Goal: Task Accomplishment & Management: Manage account settings

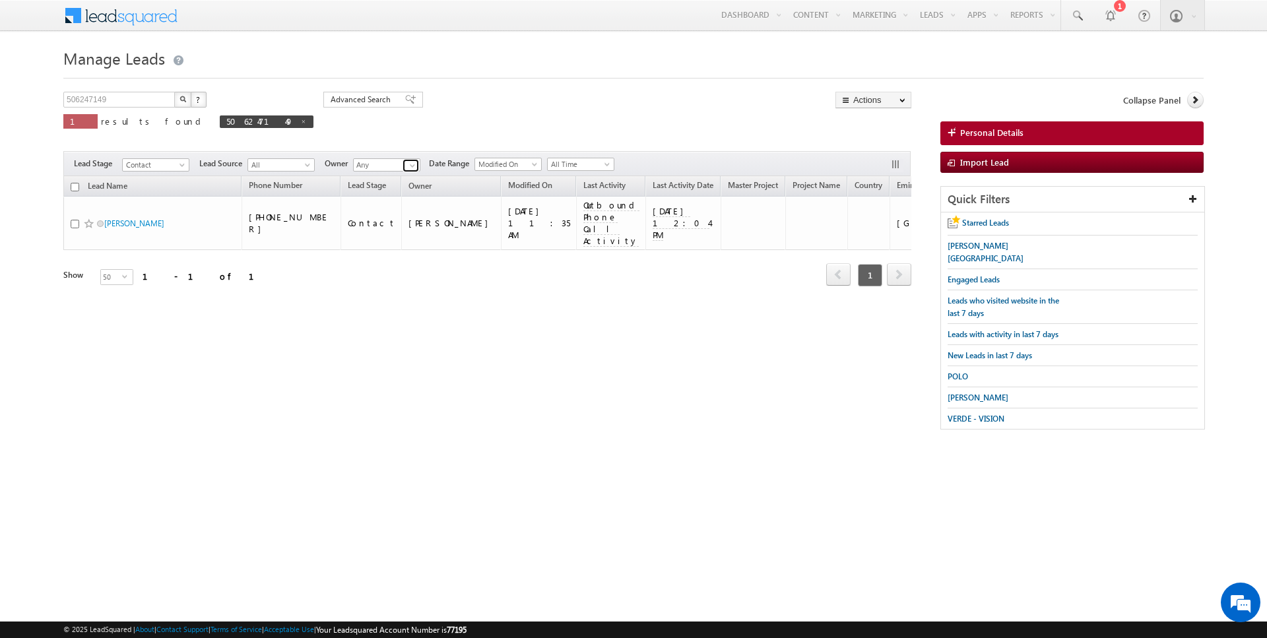
click at [409, 162] on span at bounding box center [412, 165] width 11 height 11
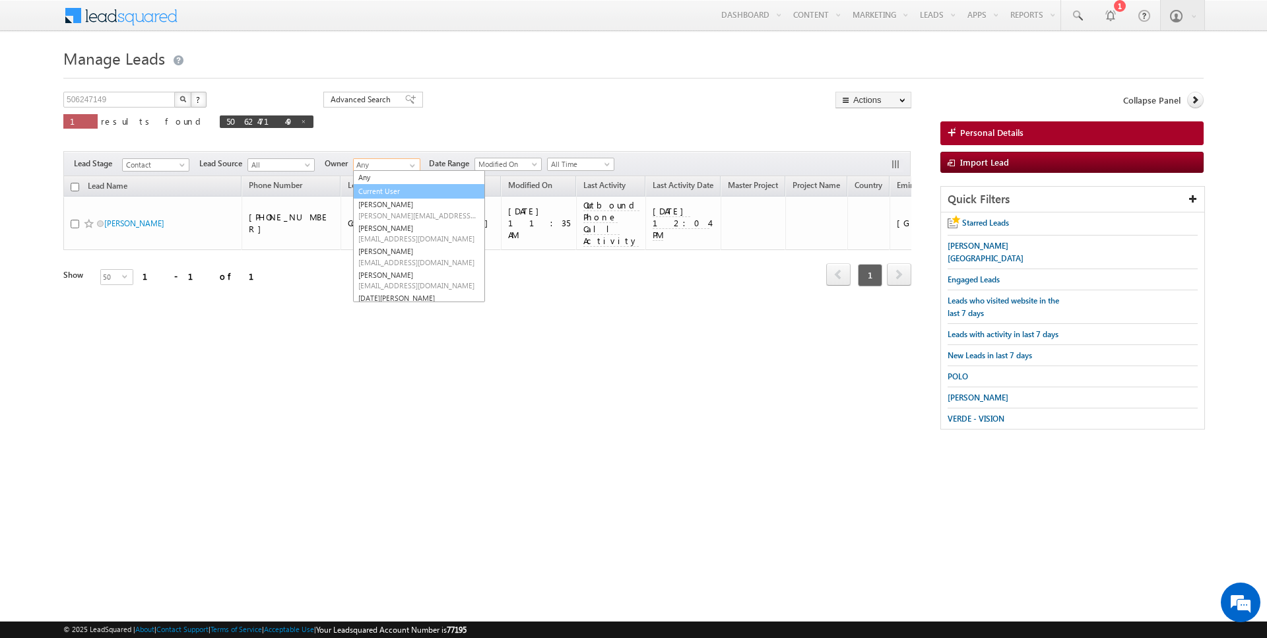
click at [391, 189] on link "Current User" at bounding box center [419, 191] width 132 height 15
type input "Current User"
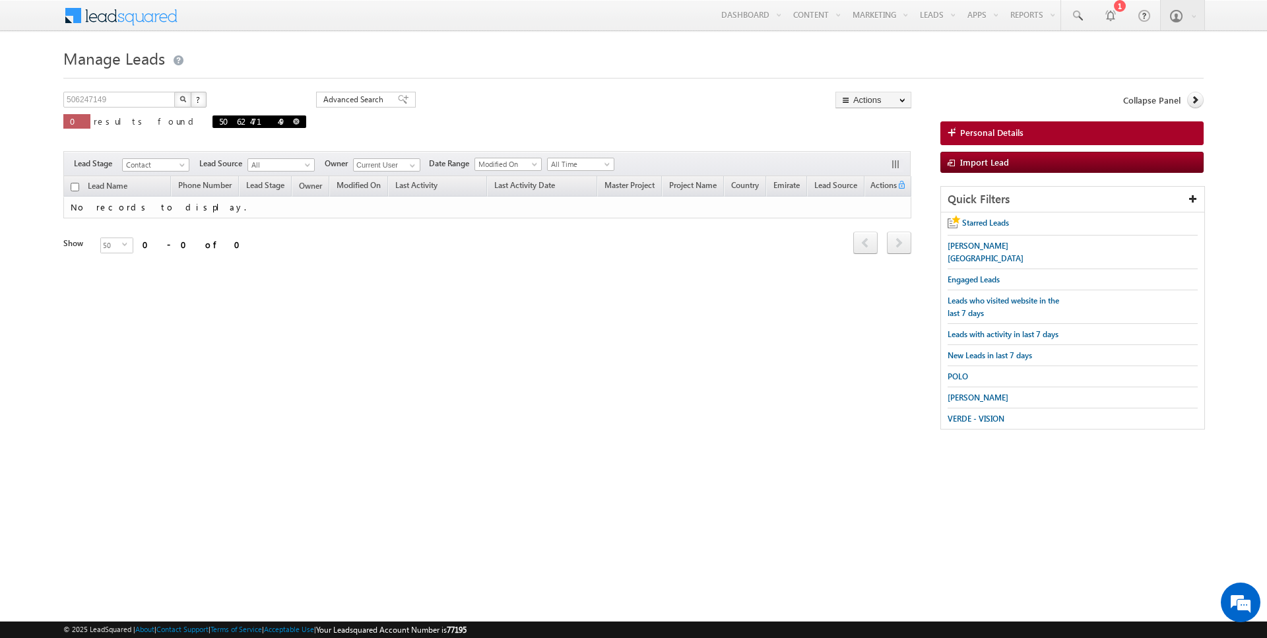
click at [293, 121] on span at bounding box center [296, 121] width 7 height 7
type input "Search Leads"
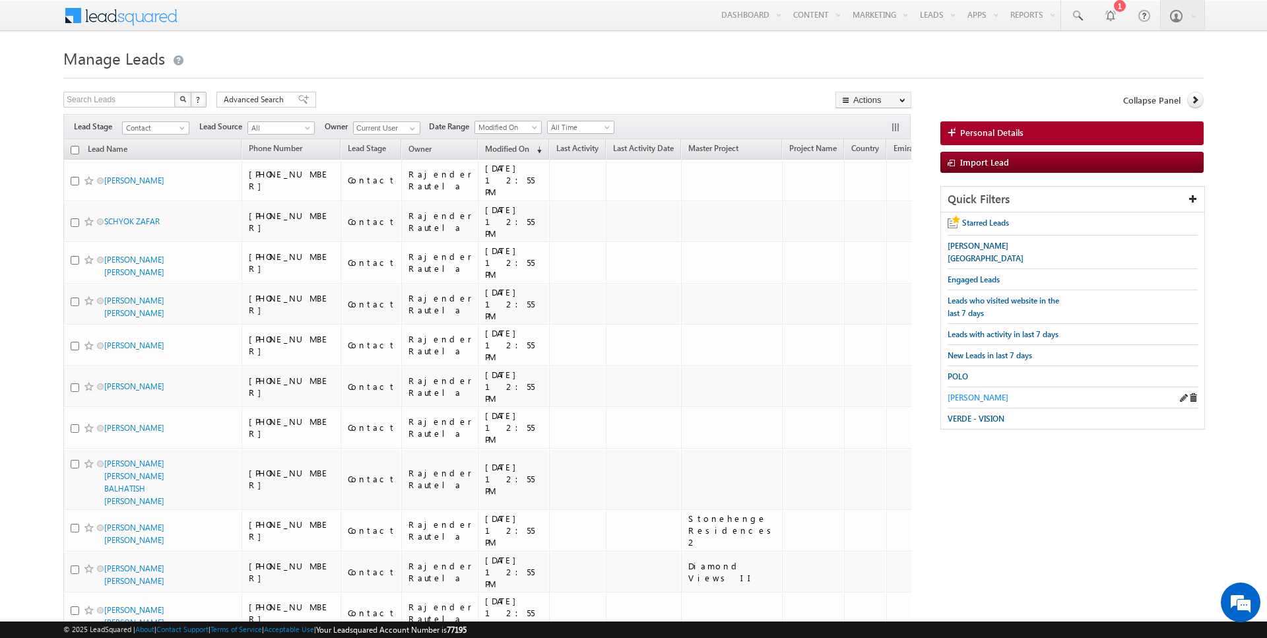
click at [968, 393] on span "[PERSON_NAME]" at bounding box center [978, 398] width 61 height 10
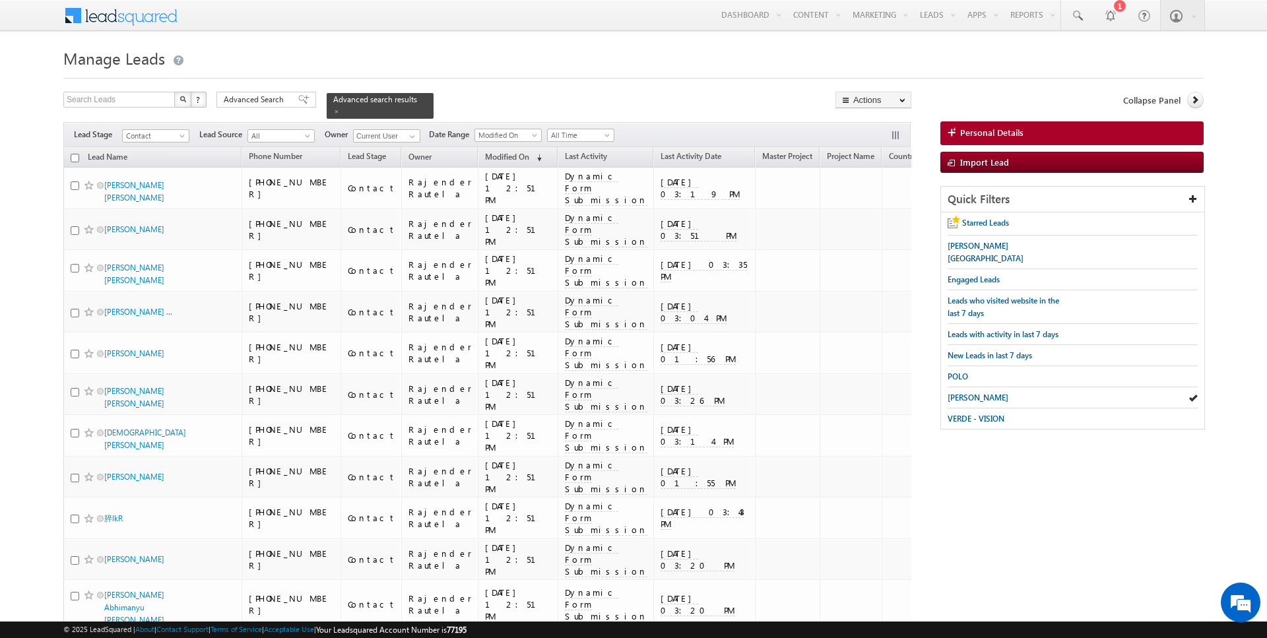
click at [75, 156] on input "checkbox" at bounding box center [75, 158] width 9 height 9
checkbox input "true"
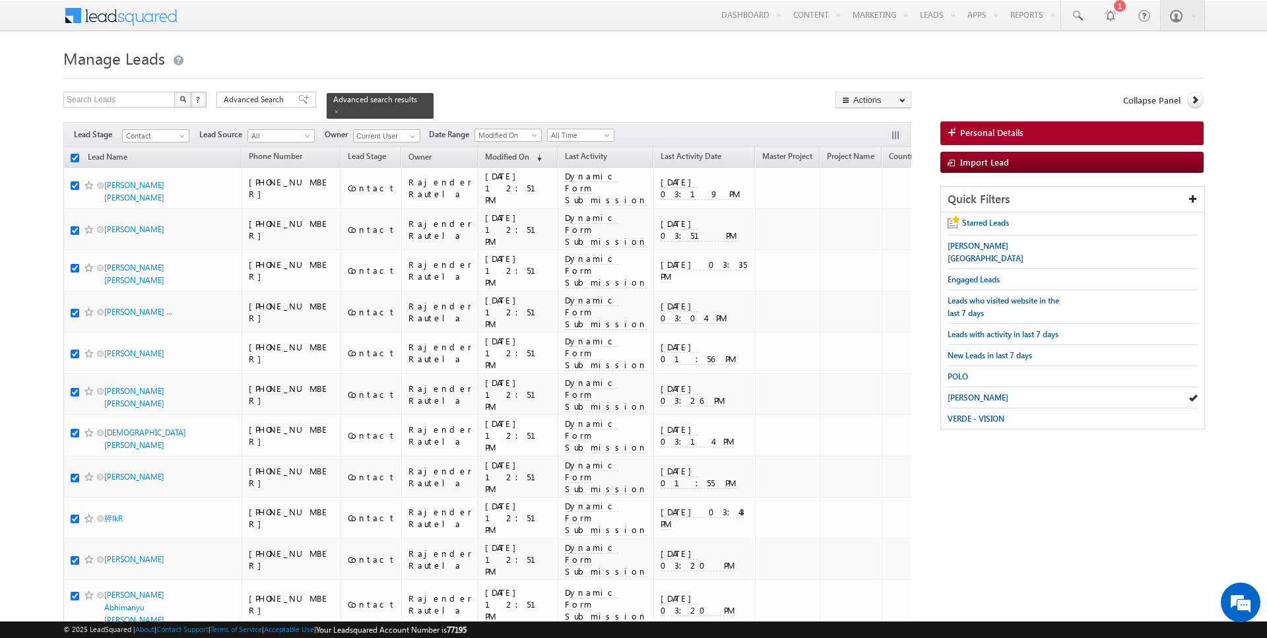
checkbox input "true"
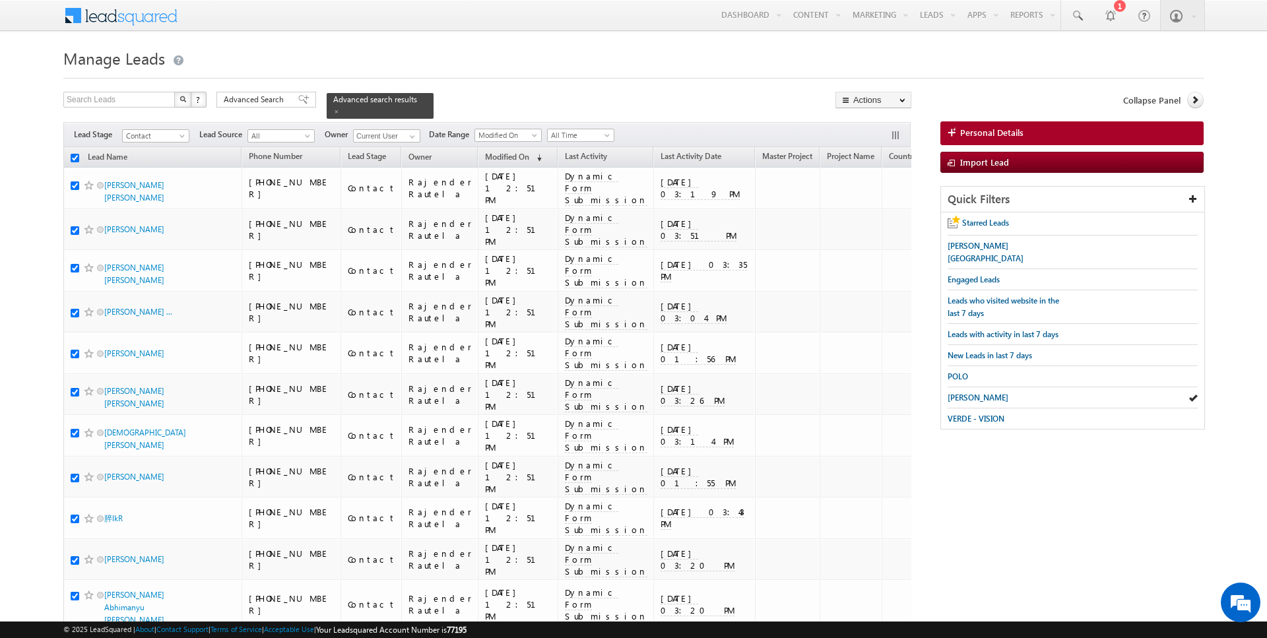
checkbox input "true"
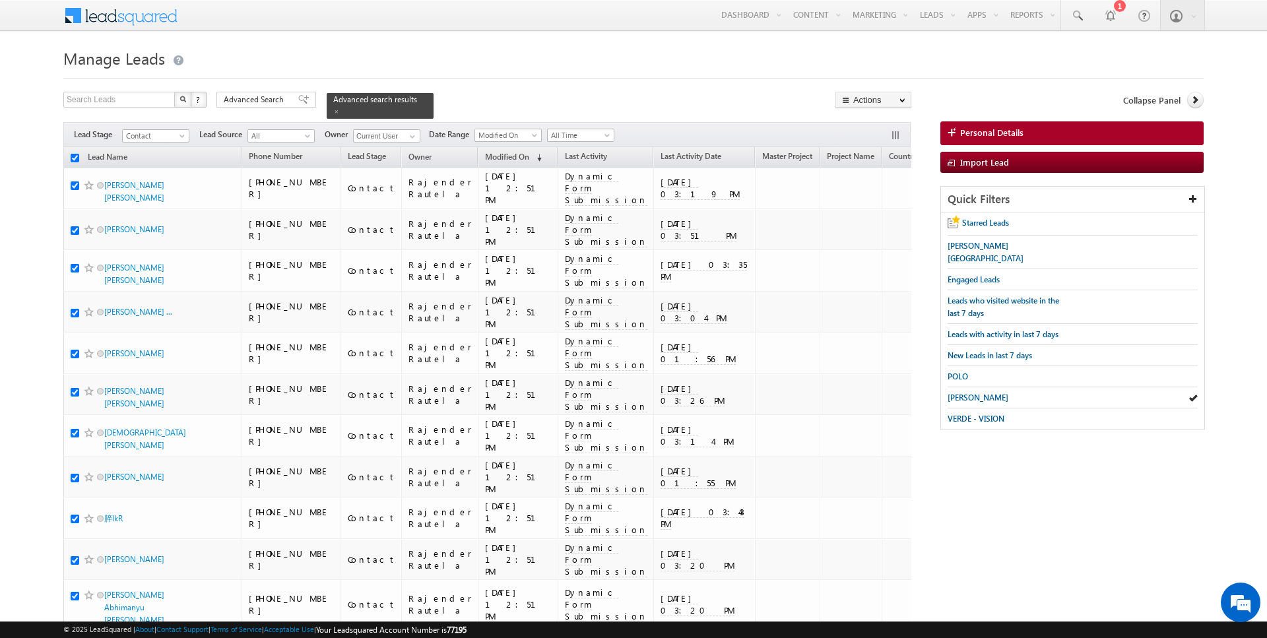
checkbox input "true"
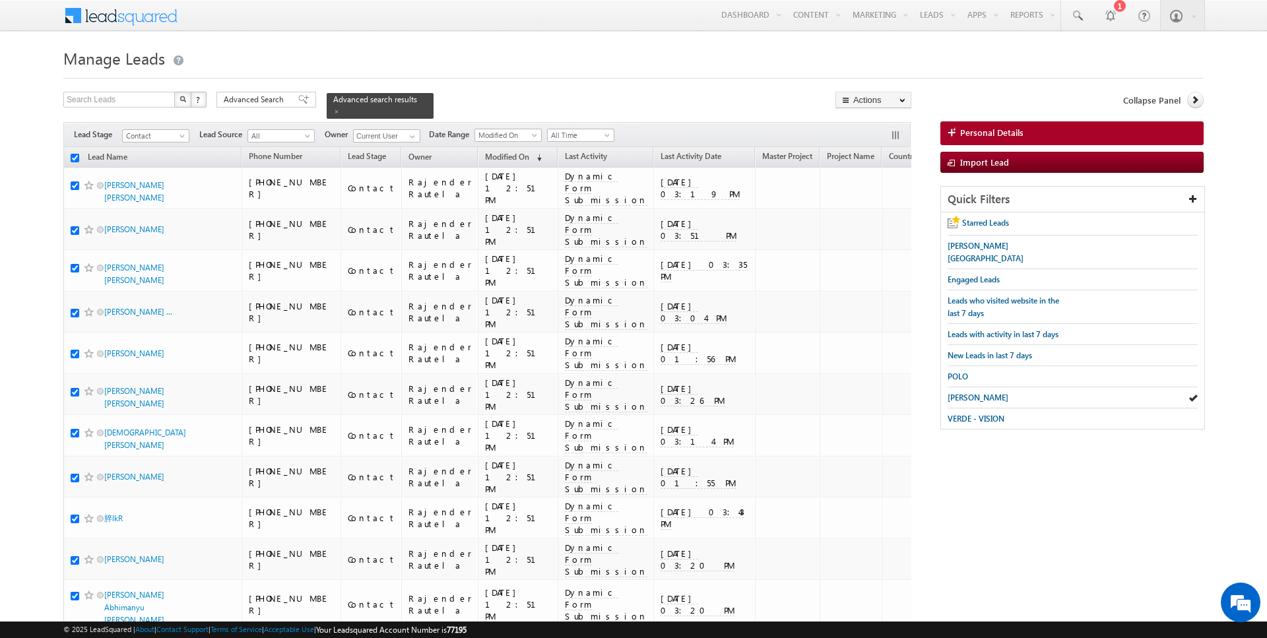
checkbox input "true"
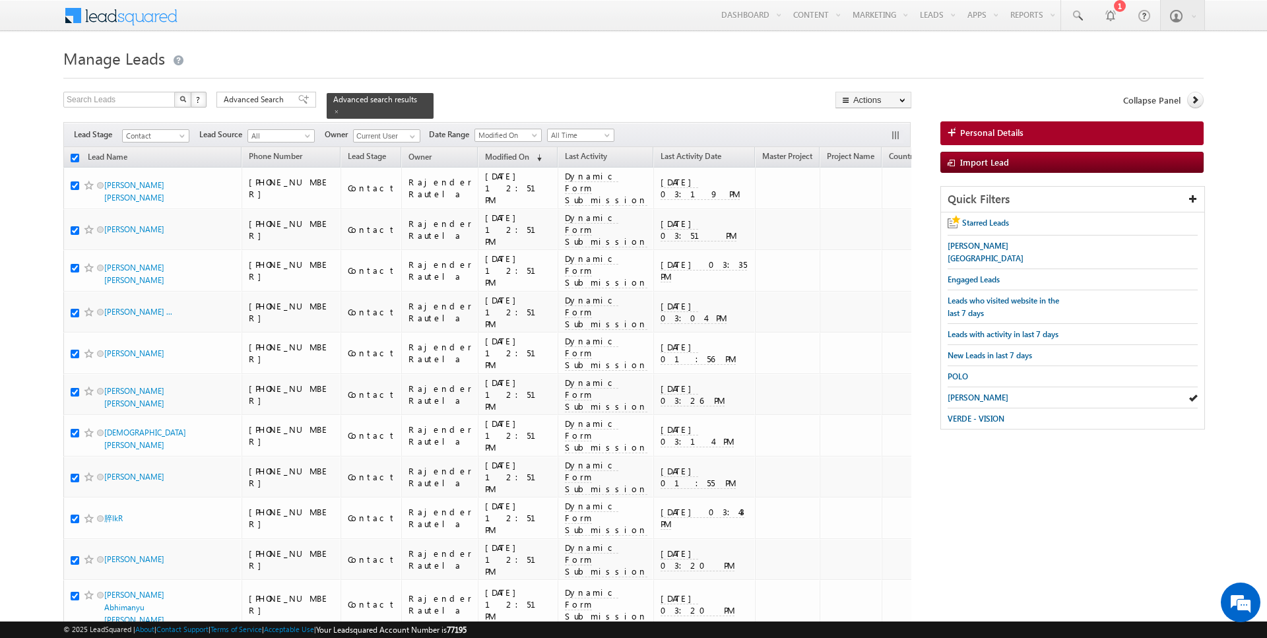
checkbox input "true"
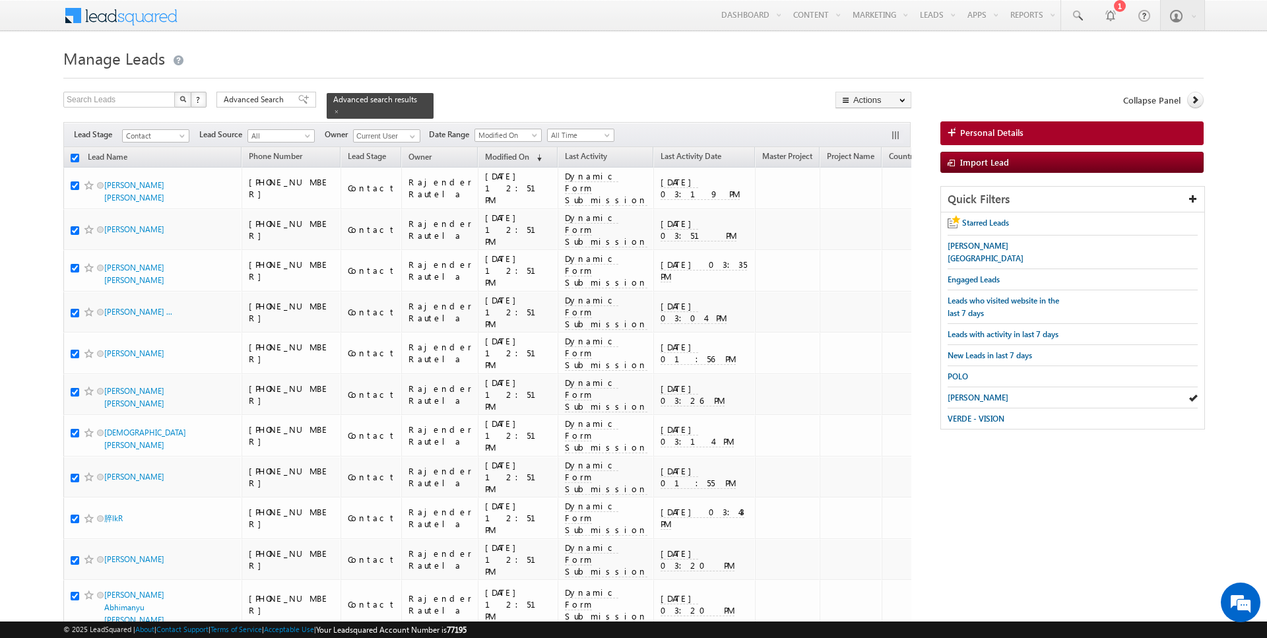
checkbox input "true"
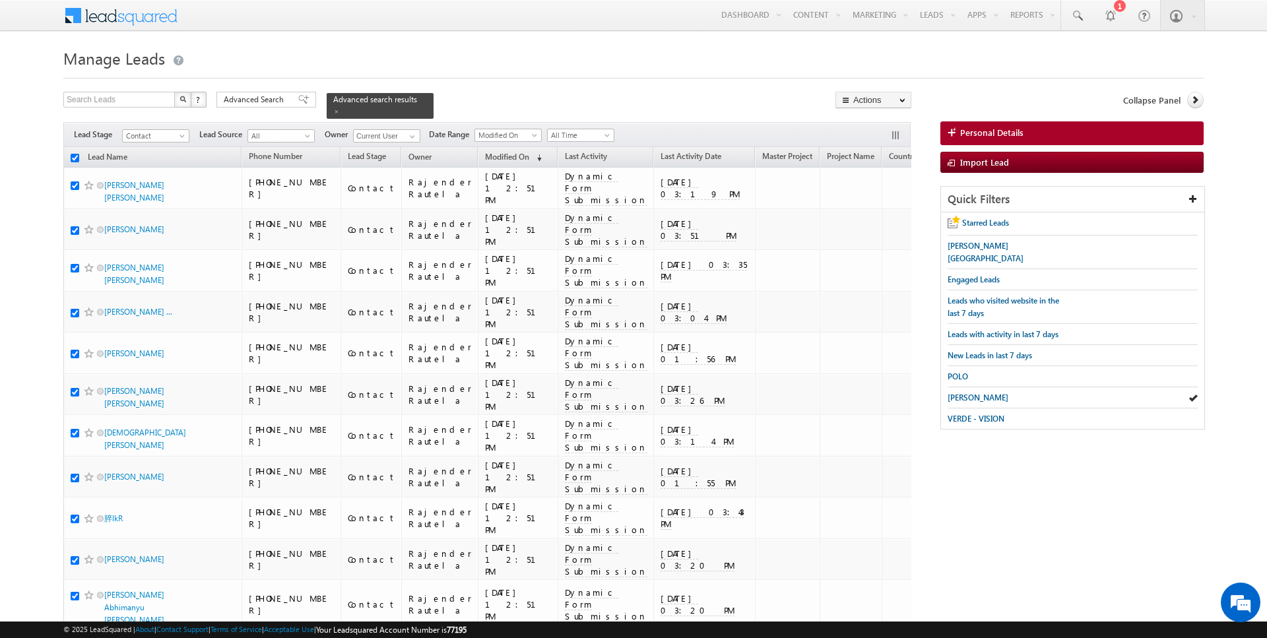
checkbox input "true"
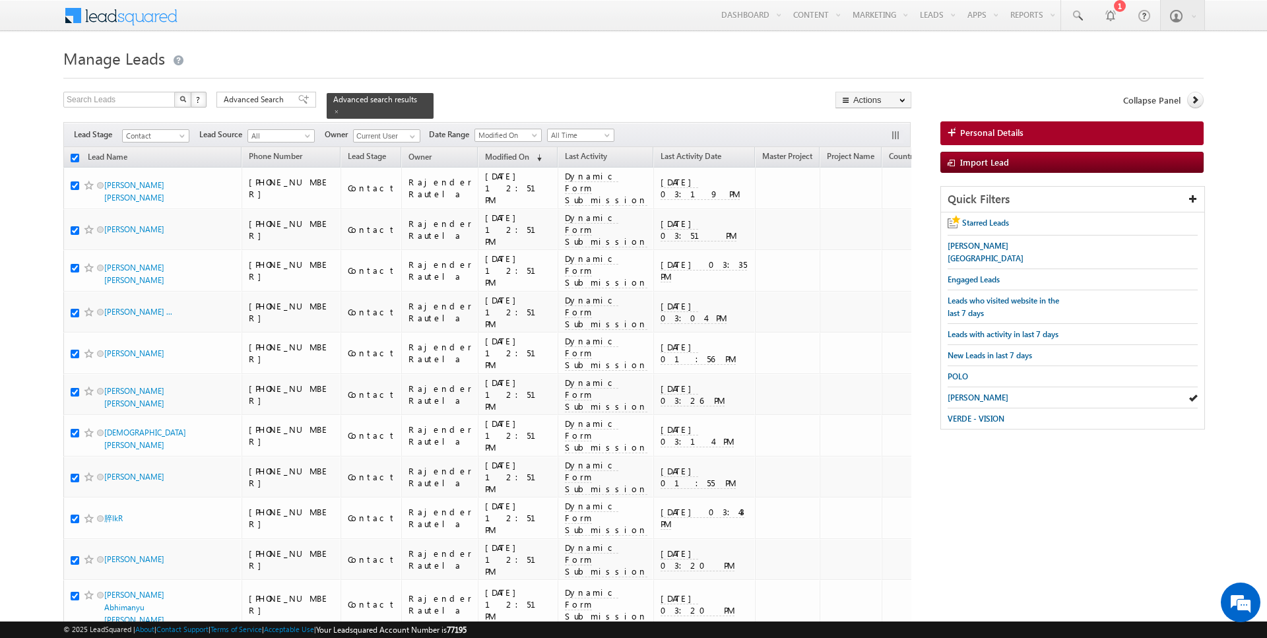
checkbox input "true"
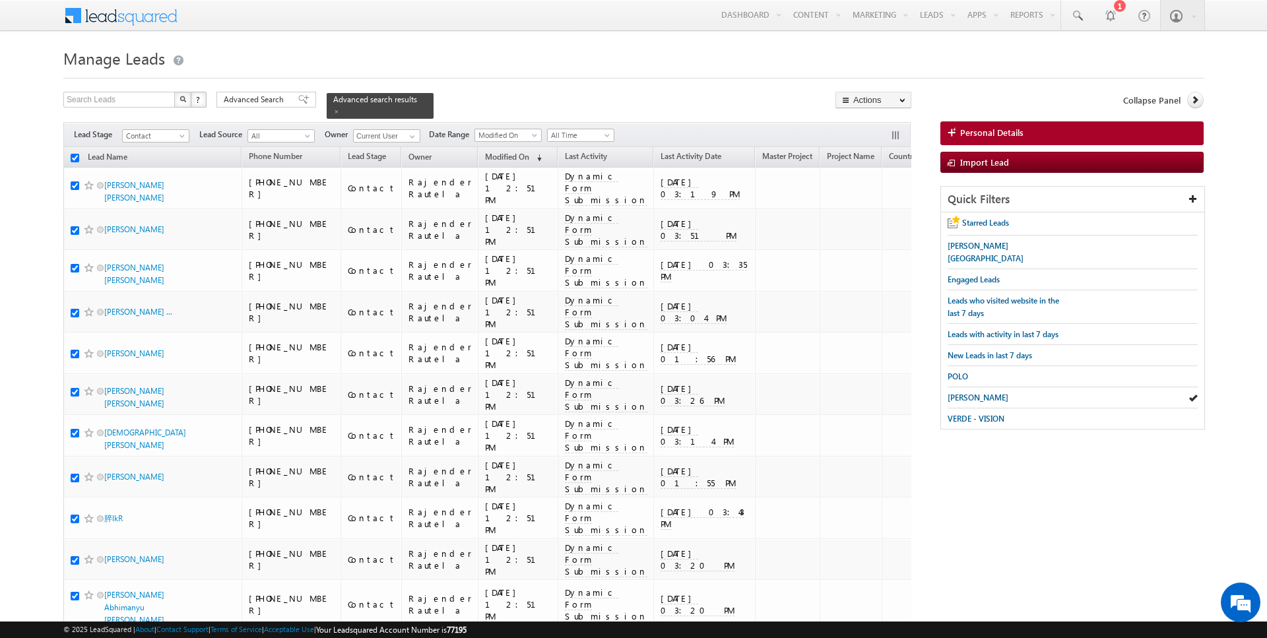
checkbox input "true"
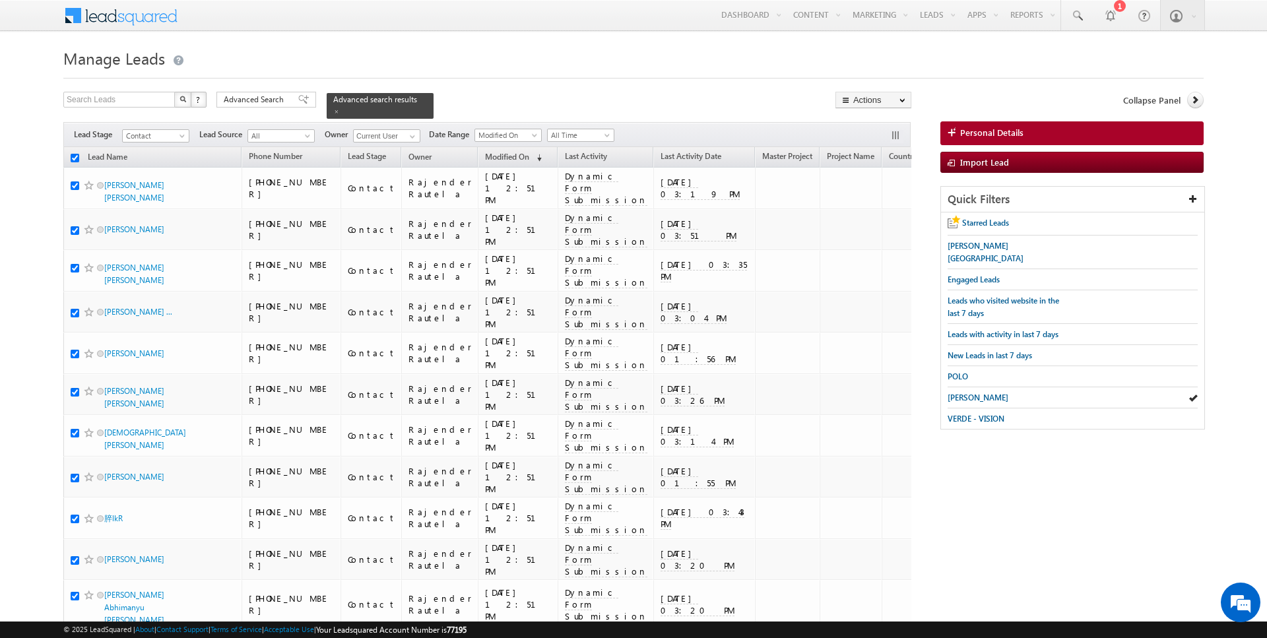
checkbox input "true"
click at [866, 218] on link "Change Owner" at bounding box center [873, 214] width 75 height 16
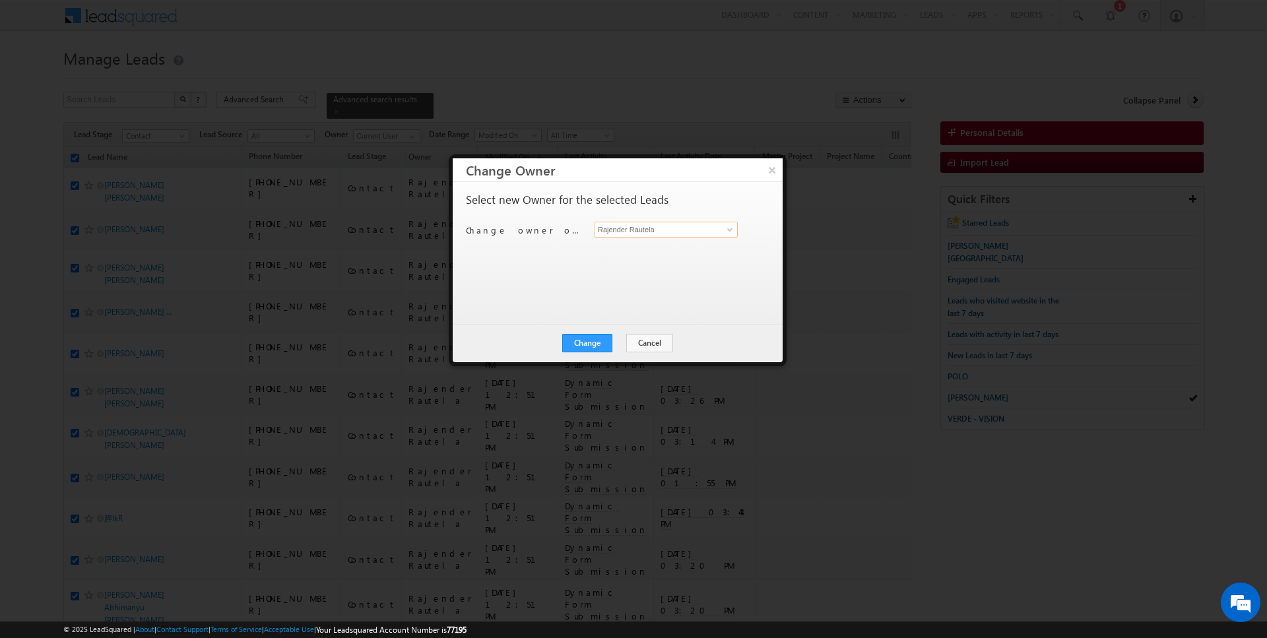
click at [614, 222] on input "Rajender Rautela" at bounding box center [666, 230] width 143 height 16
type input "[PERSON_NAME]"
click at [584, 345] on button "Change" at bounding box center [587, 343] width 50 height 18
click at [622, 340] on button "Close" at bounding box center [620, 343] width 42 height 18
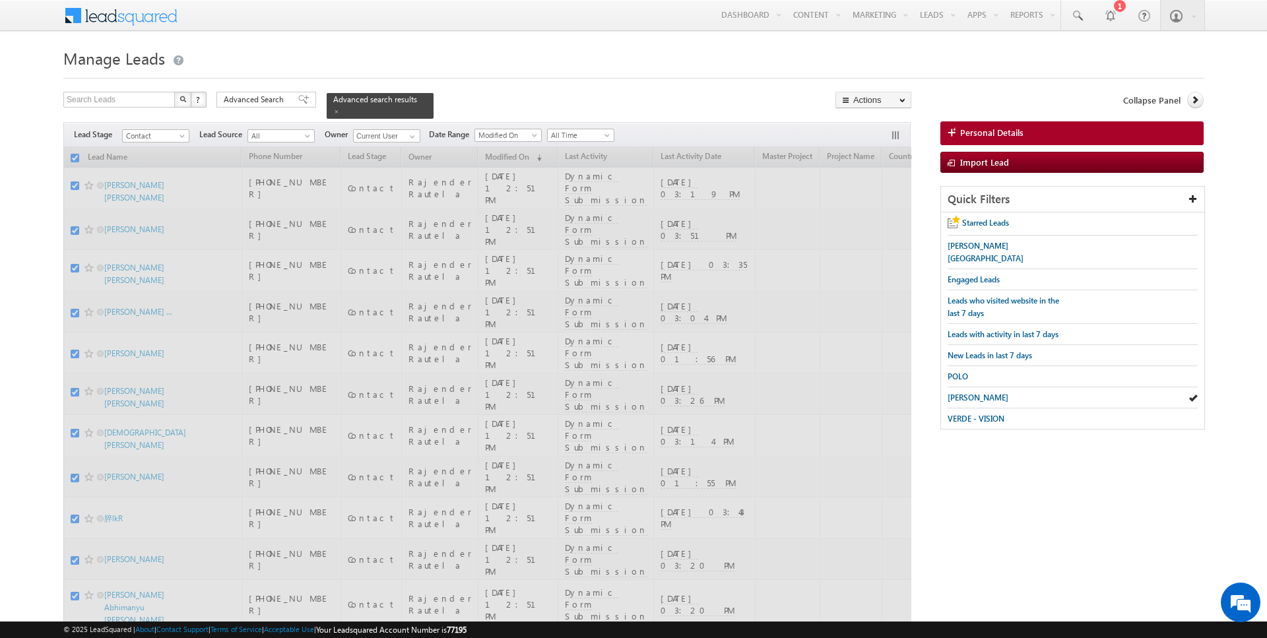
checkbox input "false"
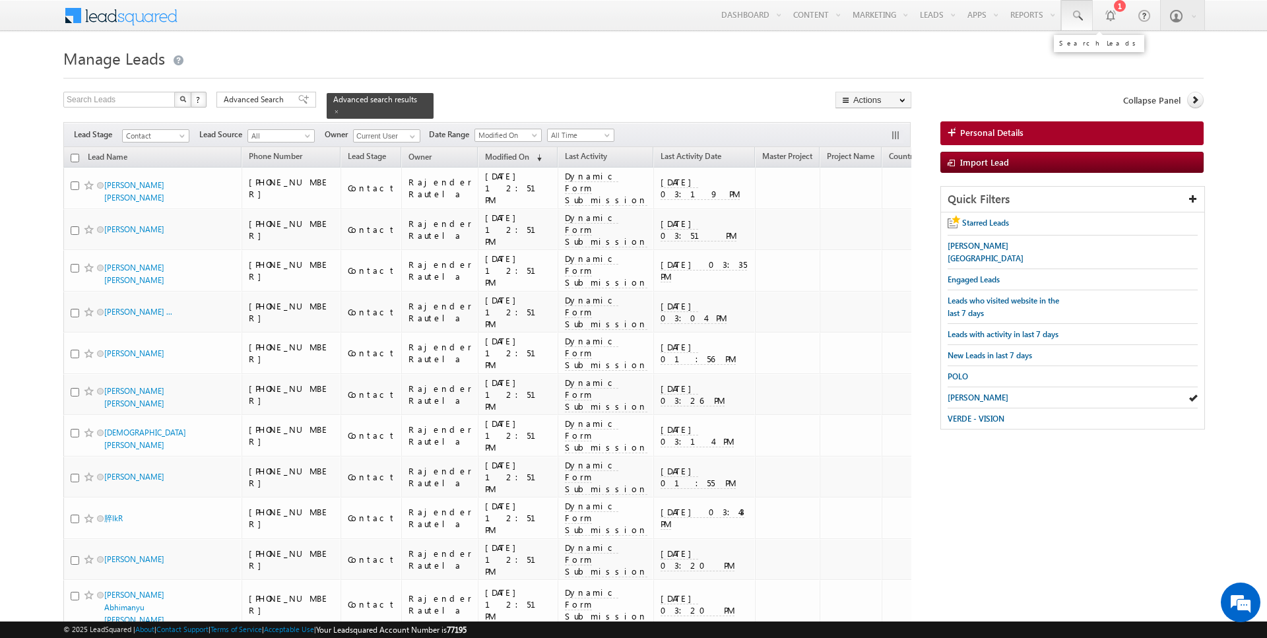
click at [1084, 6] on link at bounding box center [1077, 15] width 32 height 30
type input "509073833"
